Goal: Transaction & Acquisition: Purchase product/service

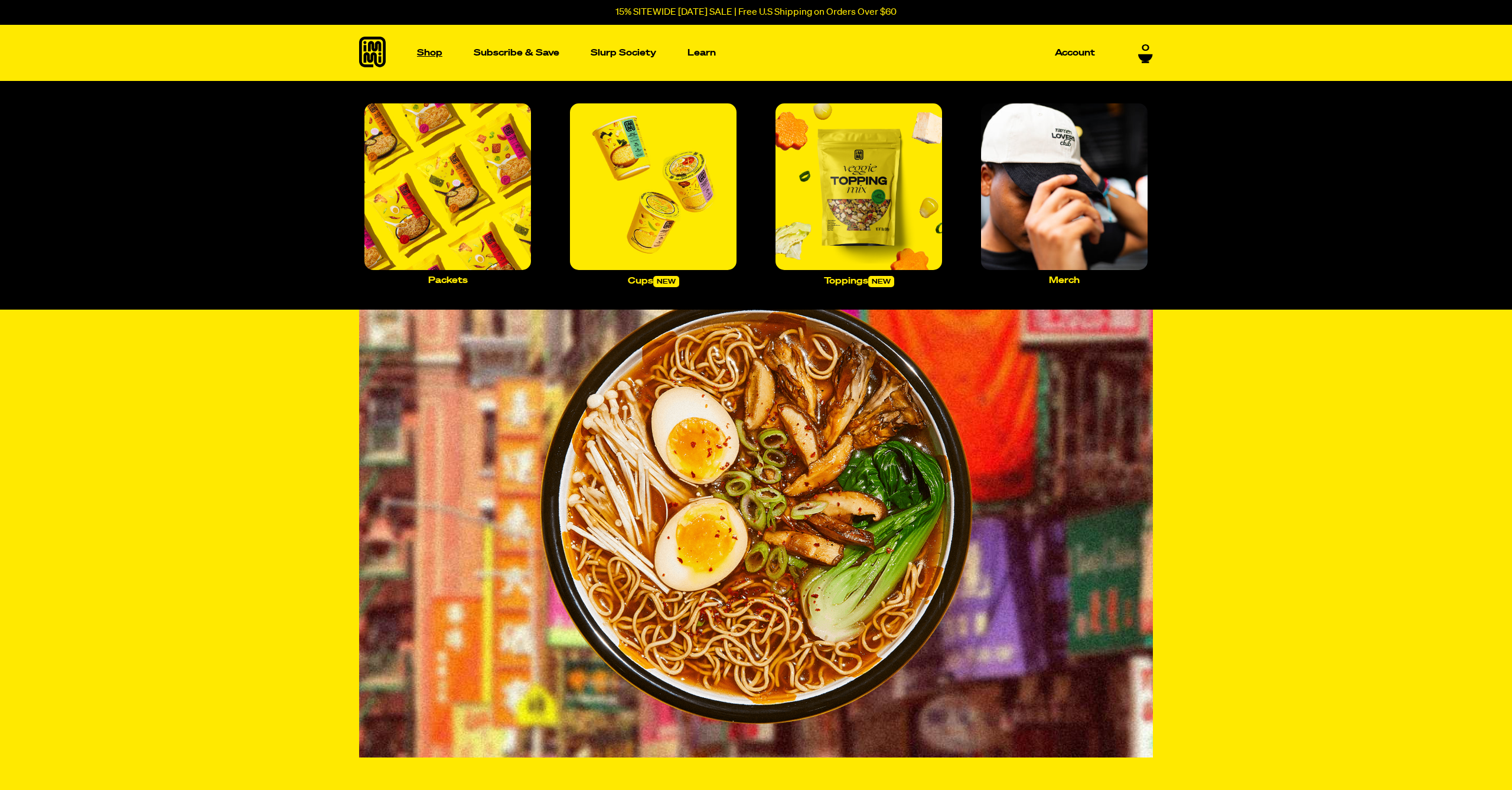
click at [429, 53] on p "Shop" at bounding box center [429, 53] width 25 height 9
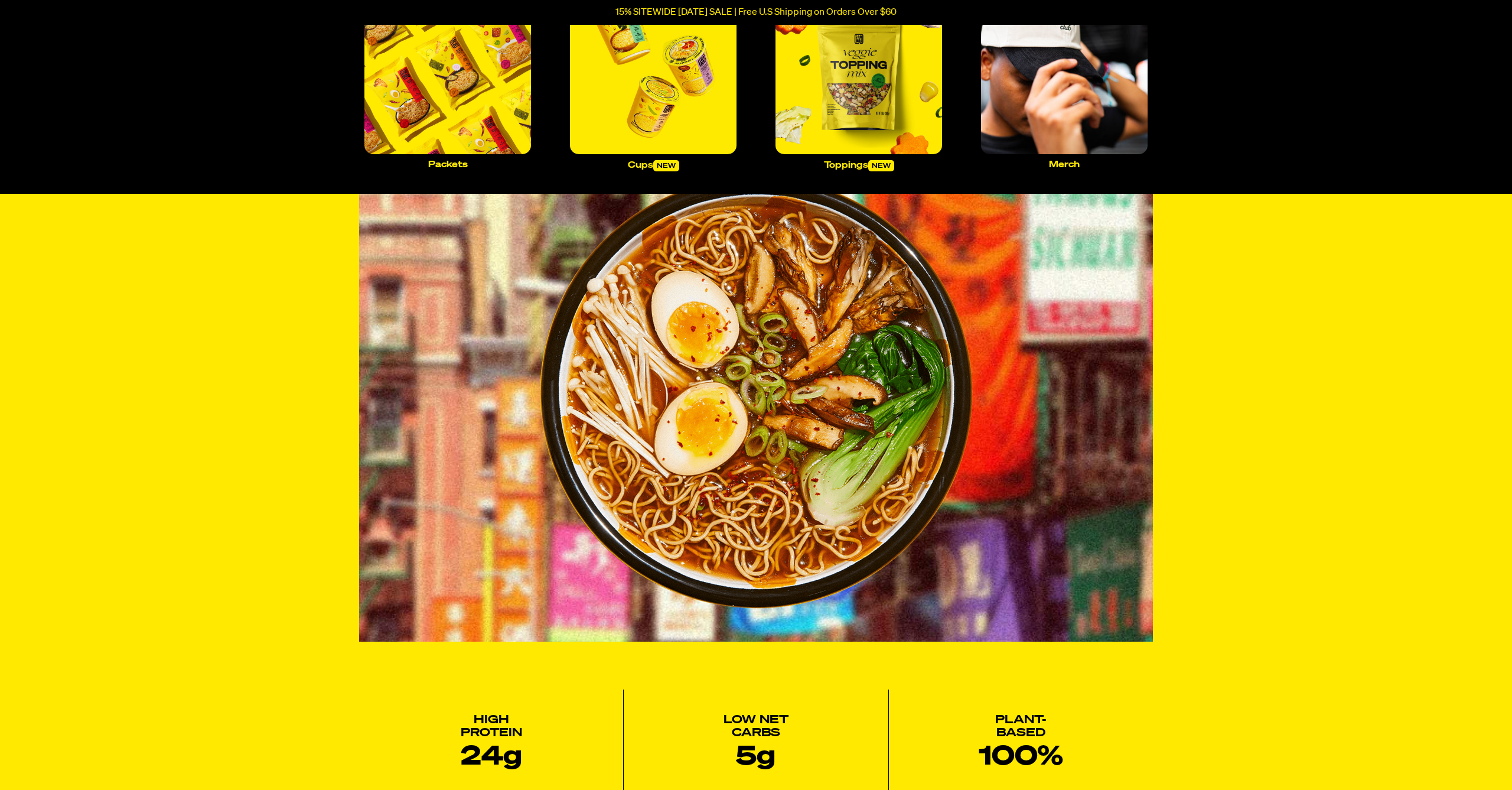
scroll to position [117, 0]
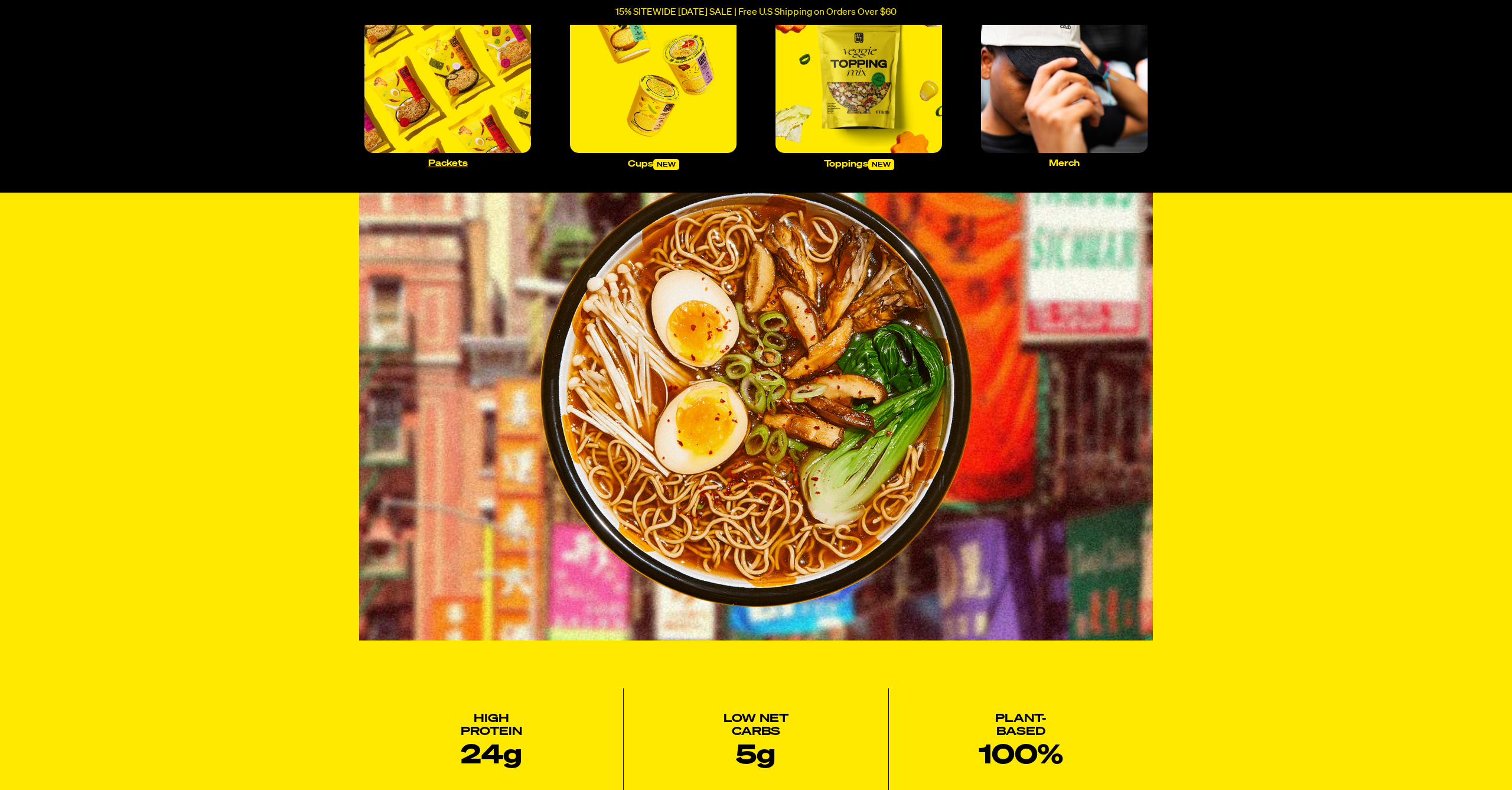
click at [447, 165] on p "Packets" at bounding box center [447, 163] width 40 height 9
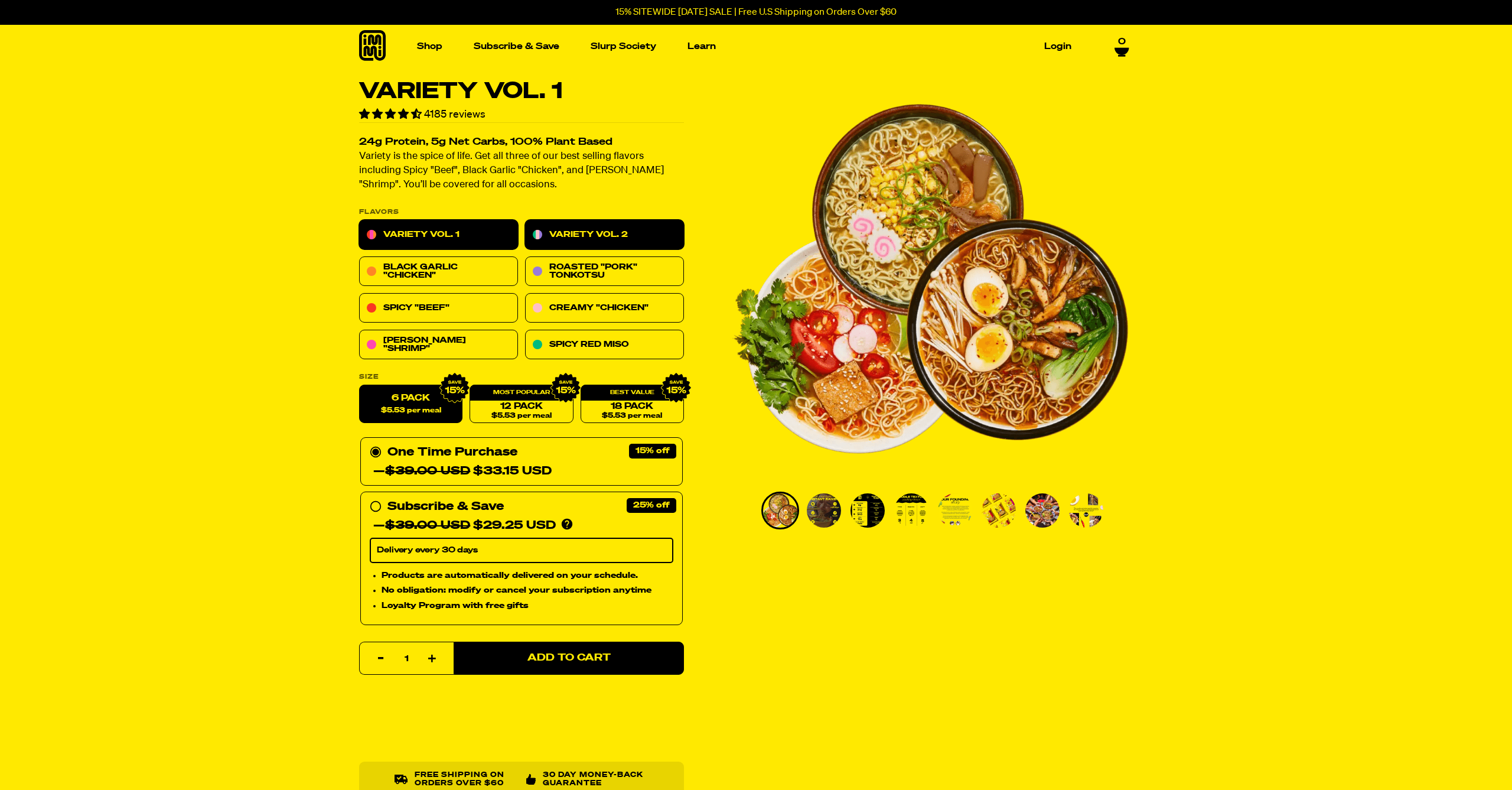
click at [601, 227] on link "Variety Vol. 2" at bounding box center [604, 235] width 159 height 29
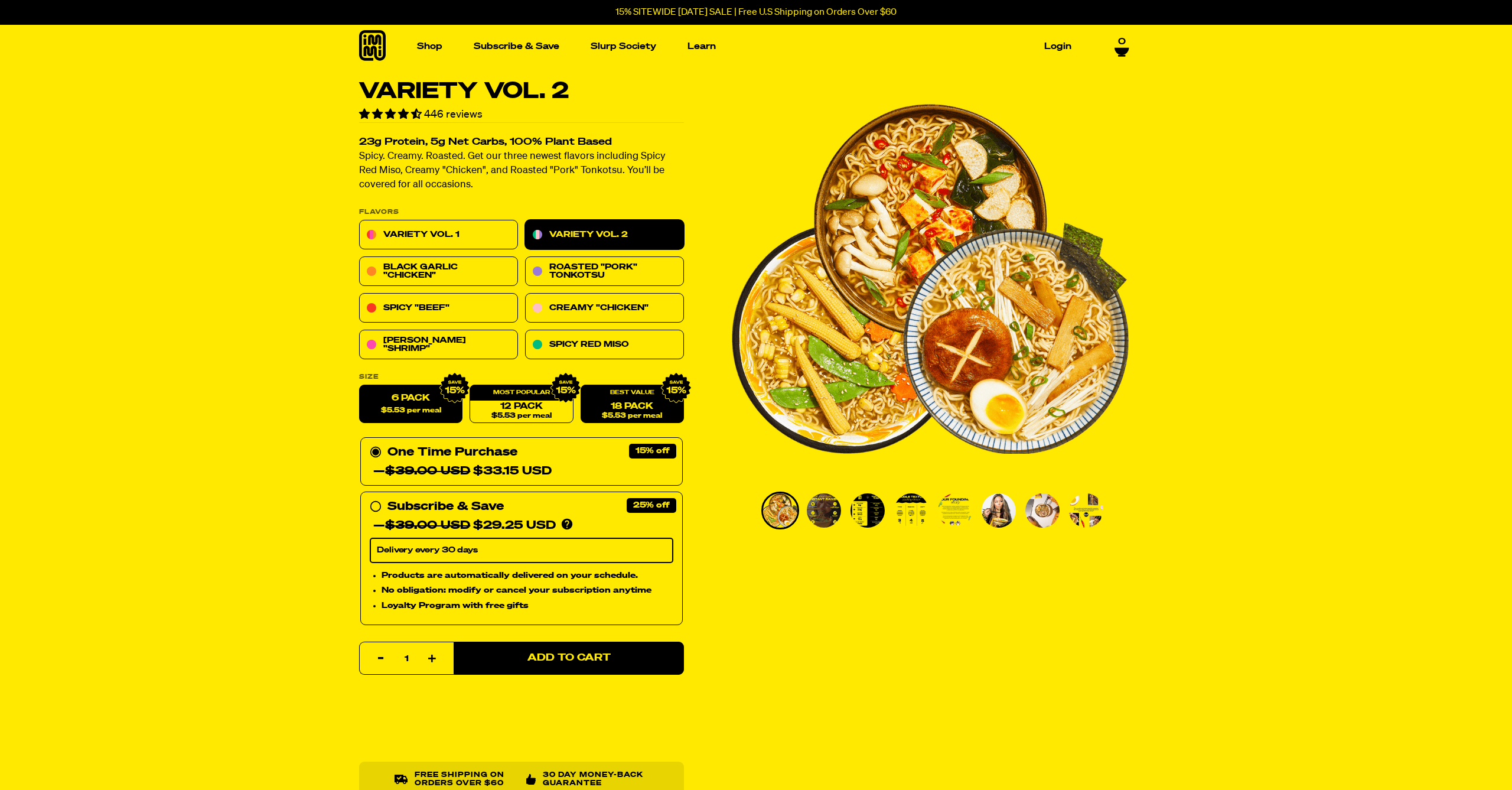
click at [653, 412] on span "$5.53 per meal" at bounding box center [632, 416] width 60 height 8
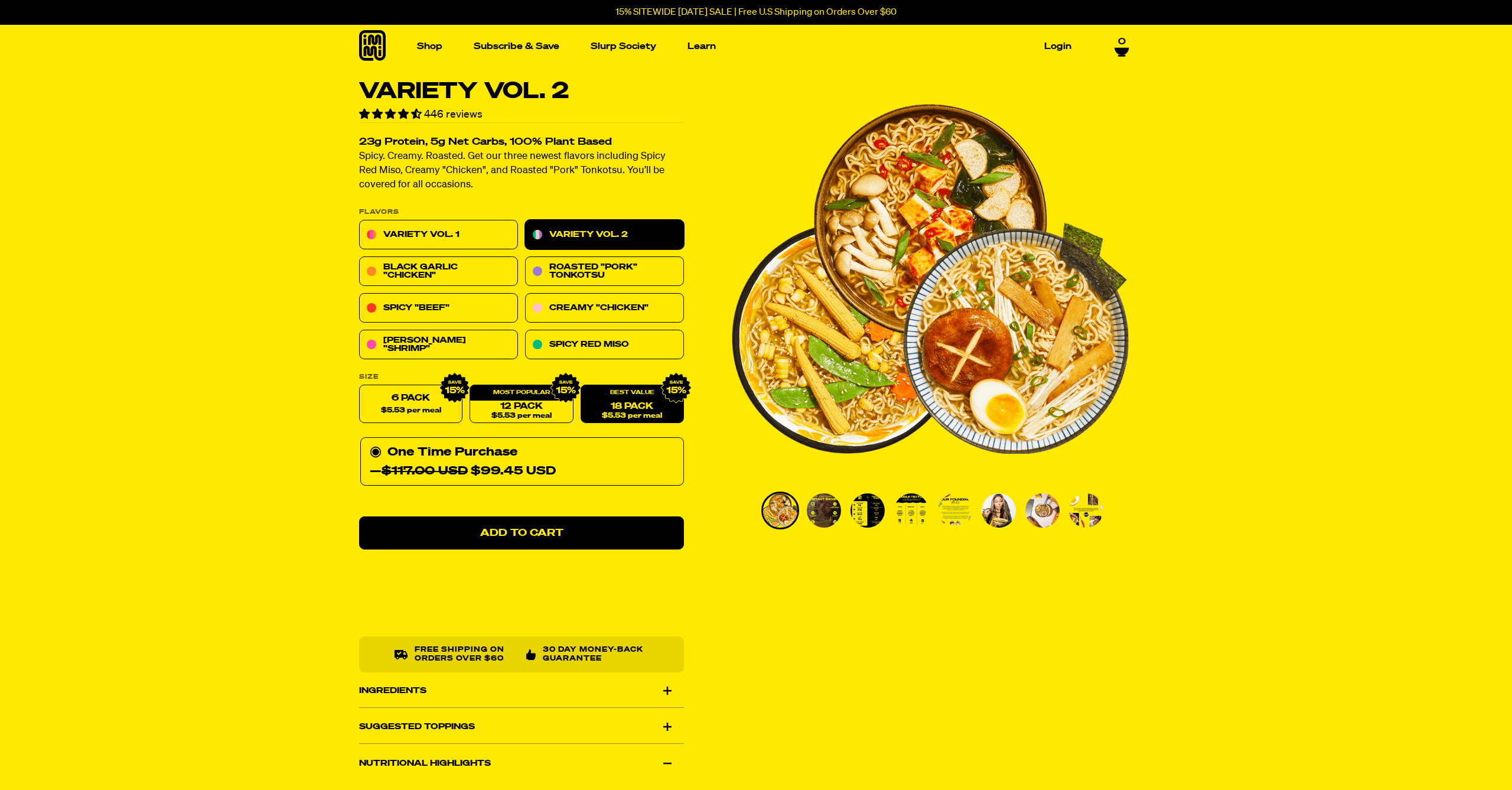
radio input "false"
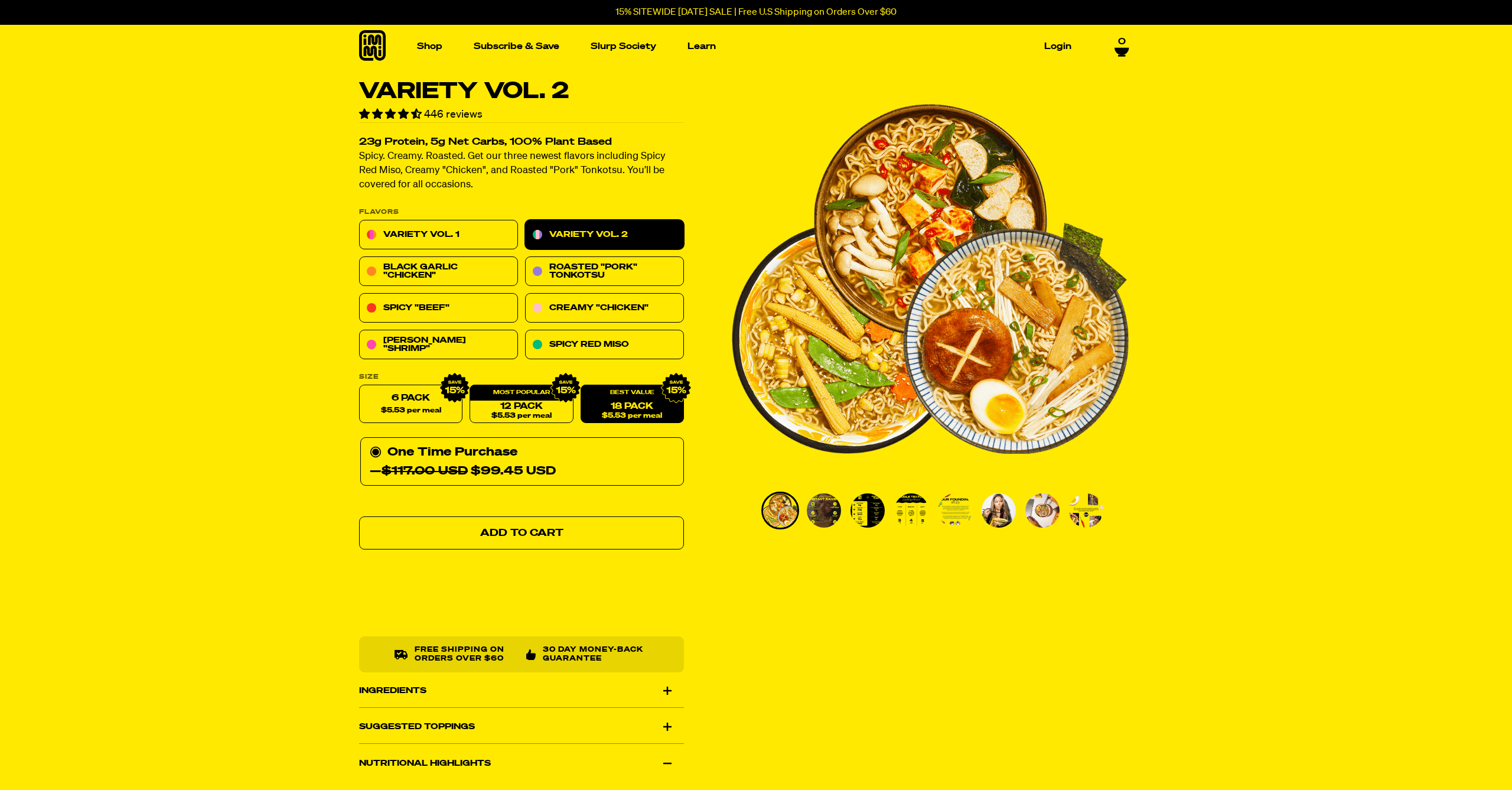
click at [533, 532] on span "Add to Cart" at bounding box center [522, 533] width 83 height 10
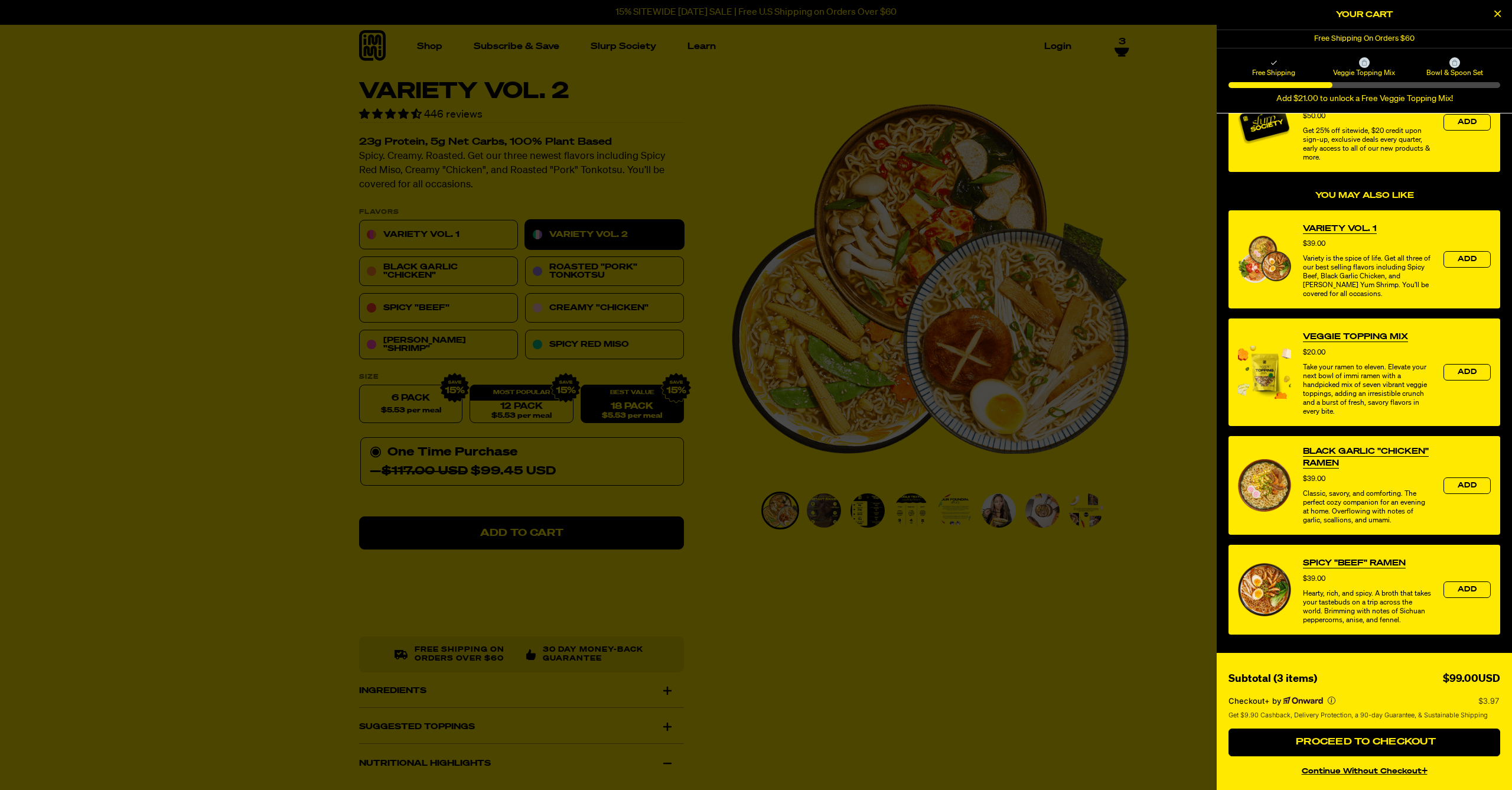
scroll to position [190, 0]
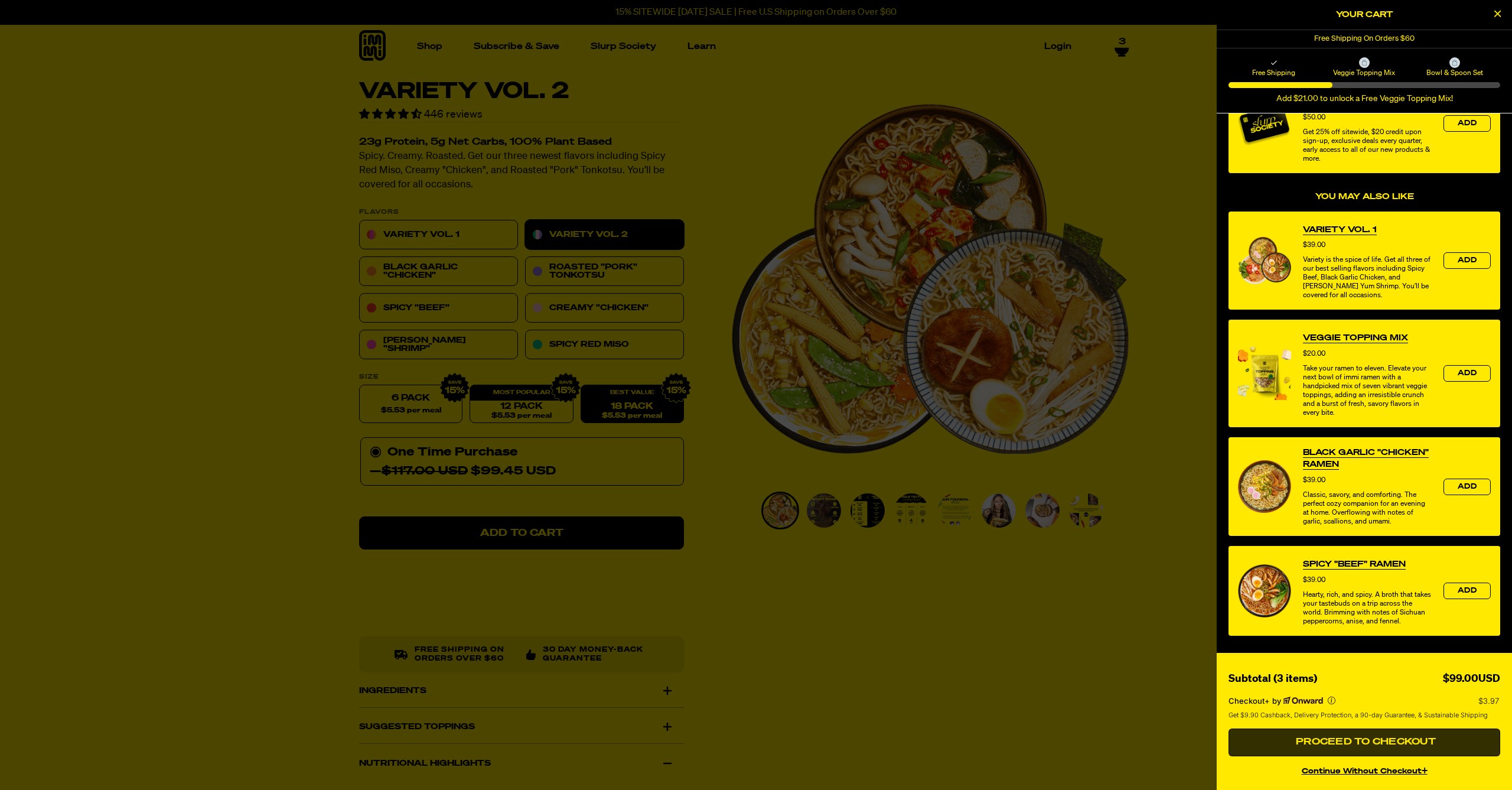
click at [1354, 745] on span "Proceed to Checkout" at bounding box center [1364, 742] width 143 height 9
